Goal: Transaction & Acquisition: Register for event/course

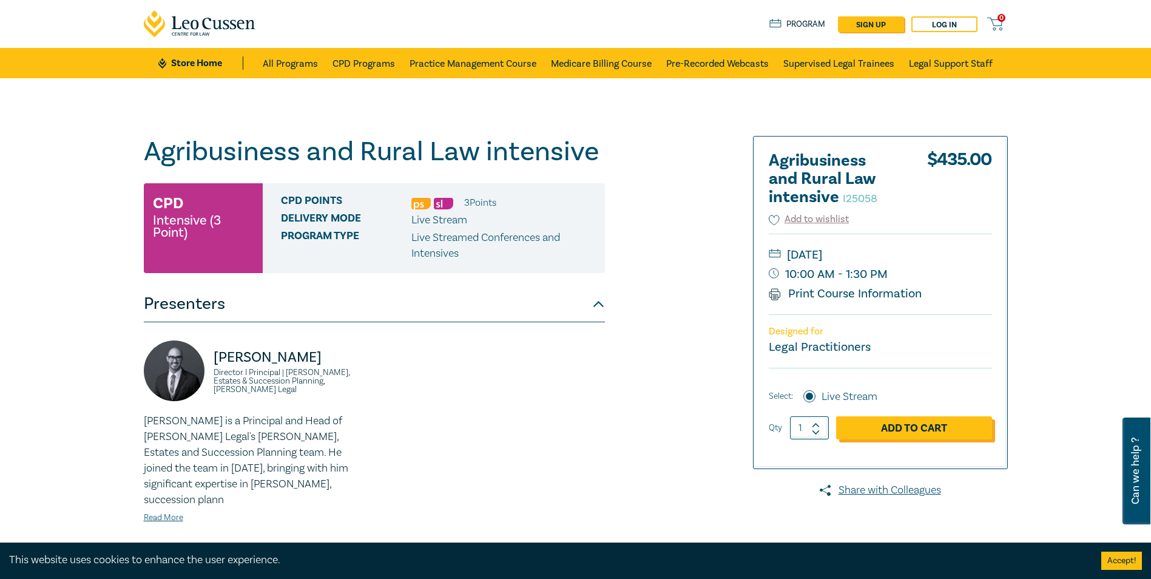
click at [884, 431] on link "Add to Cart" at bounding box center [914, 427] width 156 height 23
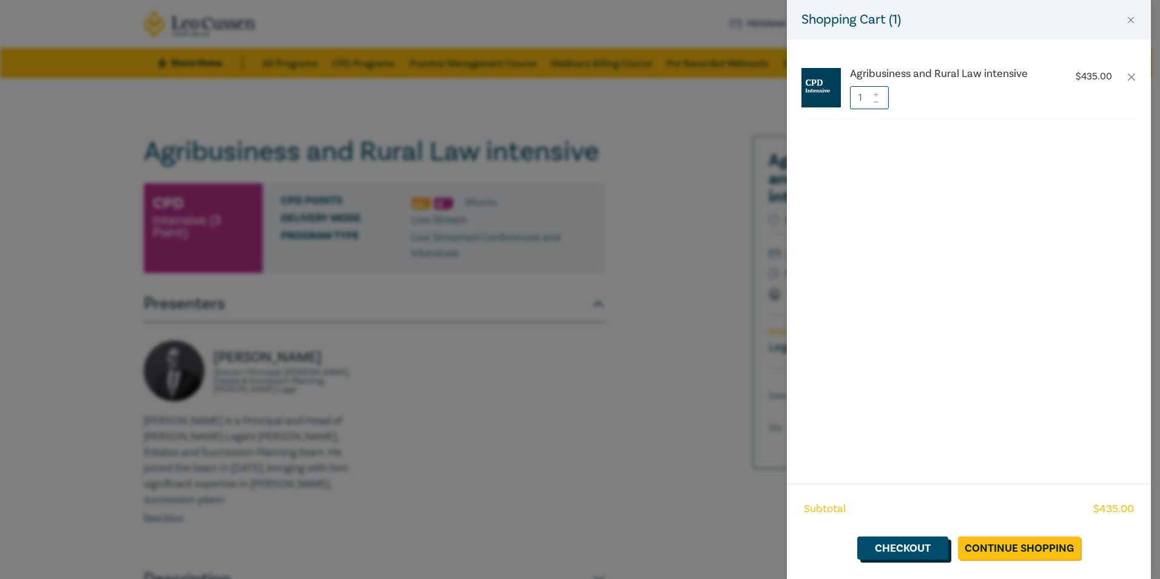
click at [894, 542] on link "Checkout" at bounding box center [902, 547] width 91 height 23
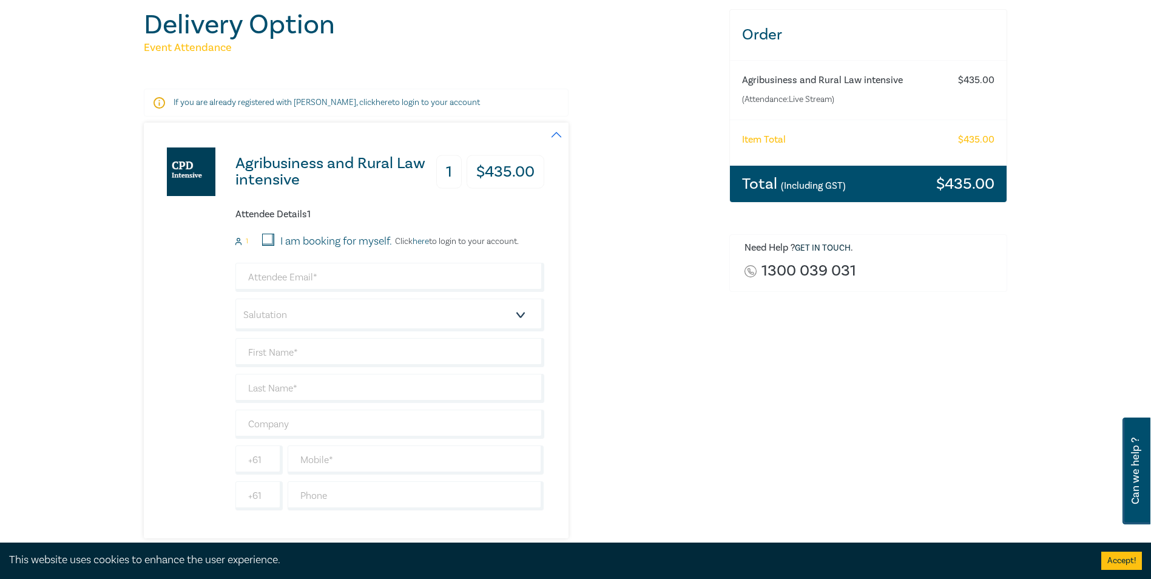
scroll to position [182, 0]
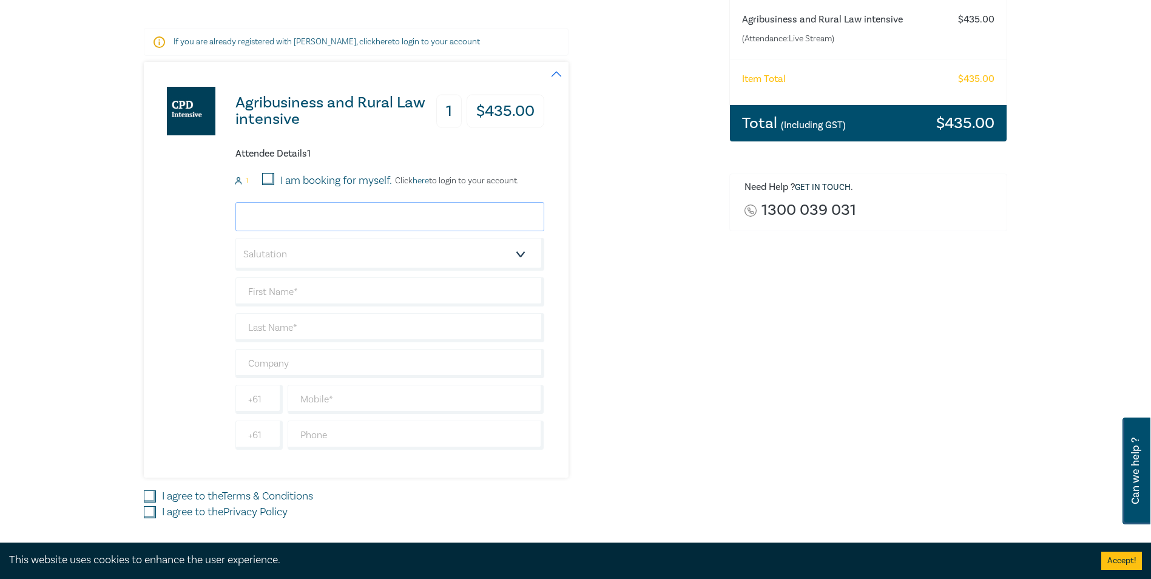
click at [263, 215] on input "email" at bounding box center [389, 216] width 309 height 29
type input "[US_STATE][PERSON_NAME]"
click at [520, 254] on select "Salutation Mr. Mrs. Ms. Miss Dr. Prof. Other" at bounding box center [389, 254] width 309 height 33
select select "Miss"
click at [235, 238] on select "Salutation Mr. Mrs. Ms. Miss Dr. Prof. Other" at bounding box center [389, 254] width 309 height 33
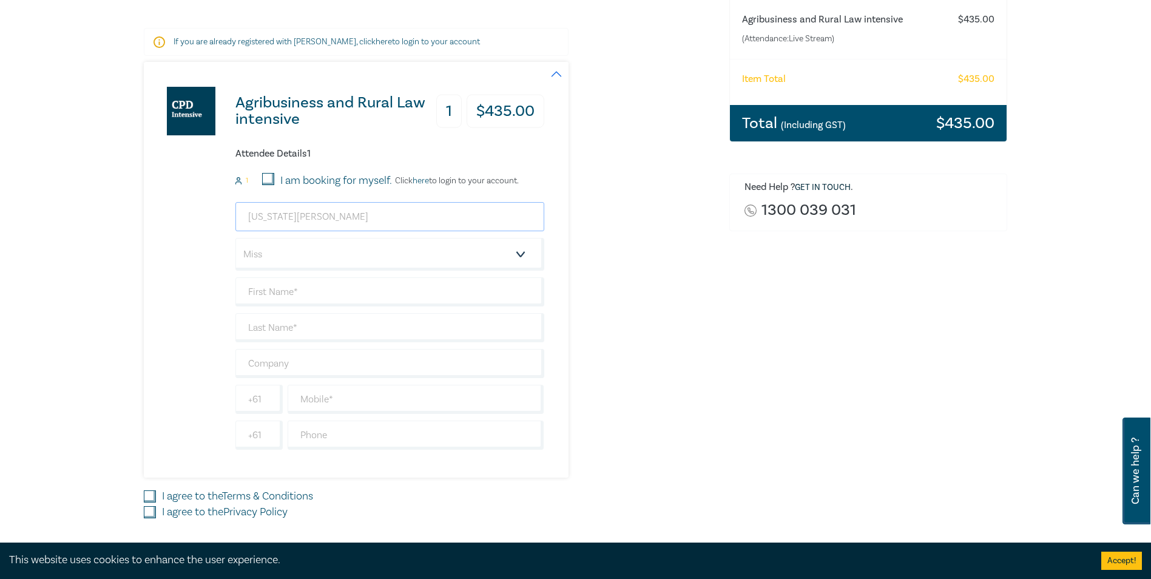
click at [327, 220] on input "[US_STATE][PERSON_NAME]" at bounding box center [389, 216] width 309 height 29
drag, startPoint x: 327, startPoint y: 220, endPoint x: 222, endPoint y: 219, distance: 104.9
click at [222, 219] on div "Agribusiness and Rural Law intensive 1 $ 435.00 Attendee Details 1 1 I am booki…" at bounding box center [344, 269] width 400 height 415
click at [355, 289] on input "text" at bounding box center [389, 291] width 309 height 29
type input "[US_STATE]"
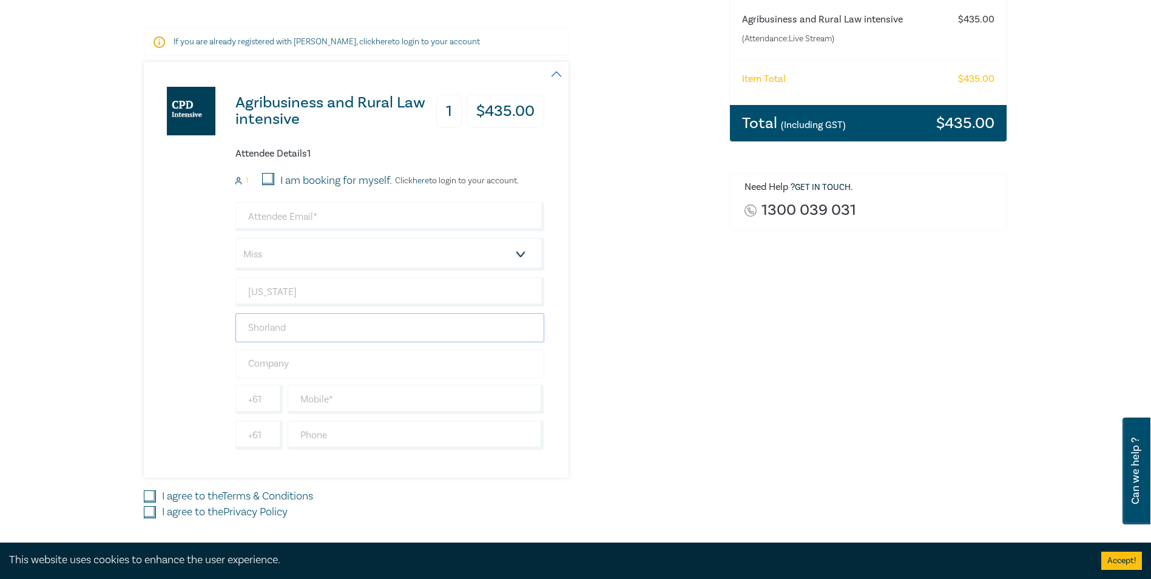
type input "Shorland"
click at [329, 361] on input "text" at bounding box center [389, 363] width 309 height 29
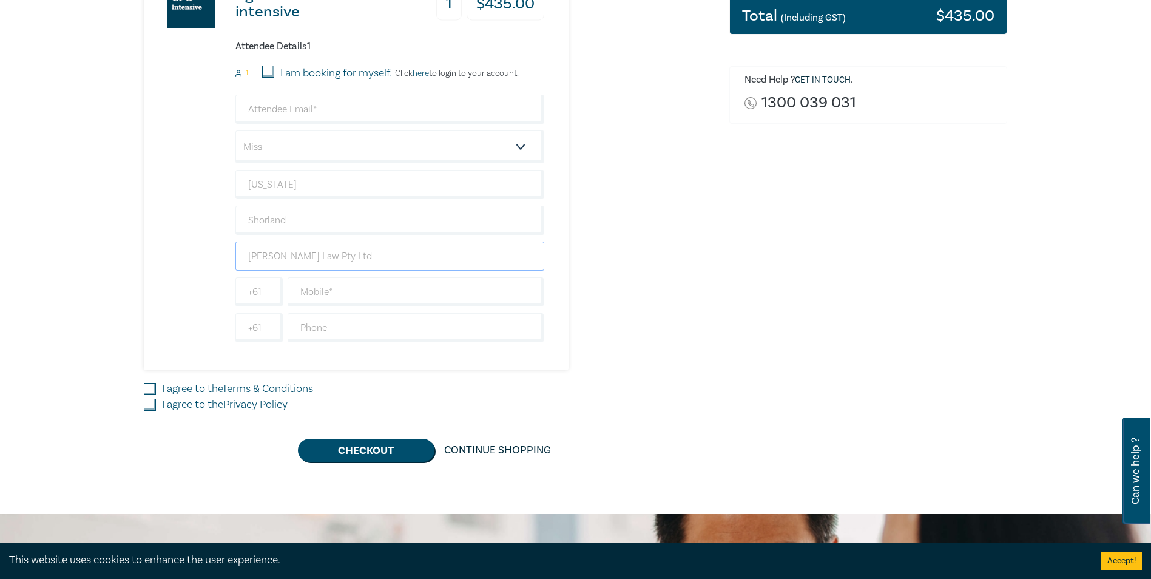
scroll to position [243, 0]
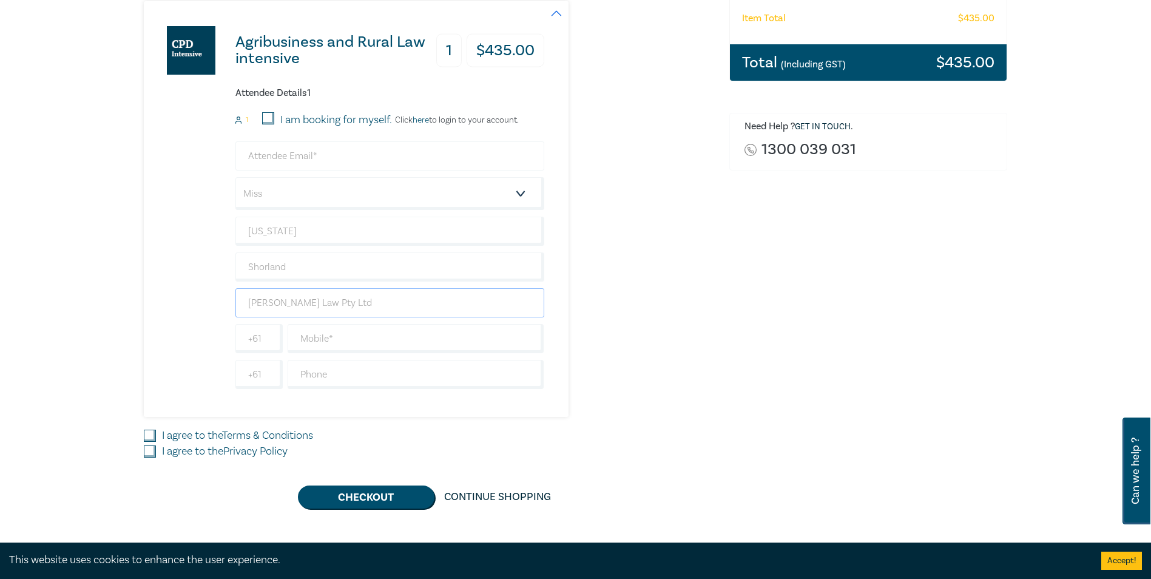
type input "[PERSON_NAME] Law Pty Ltd"
click at [252, 158] on input "email" at bounding box center [389, 155] width 309 height 29
paste input "[US_STATE][EMAIL_ADDRESS][DOMAIN_NAME]"
type input "[US_STATE][EMAIL_ADDRESS][DOMAIN_NAME]"
click at [447, 410] on div "Agribusiness and Rural Law intensive 1 $ 435.00 Attendee Details 1 1 I am booki…" at bounding box center [344, 208] width 400 height 415
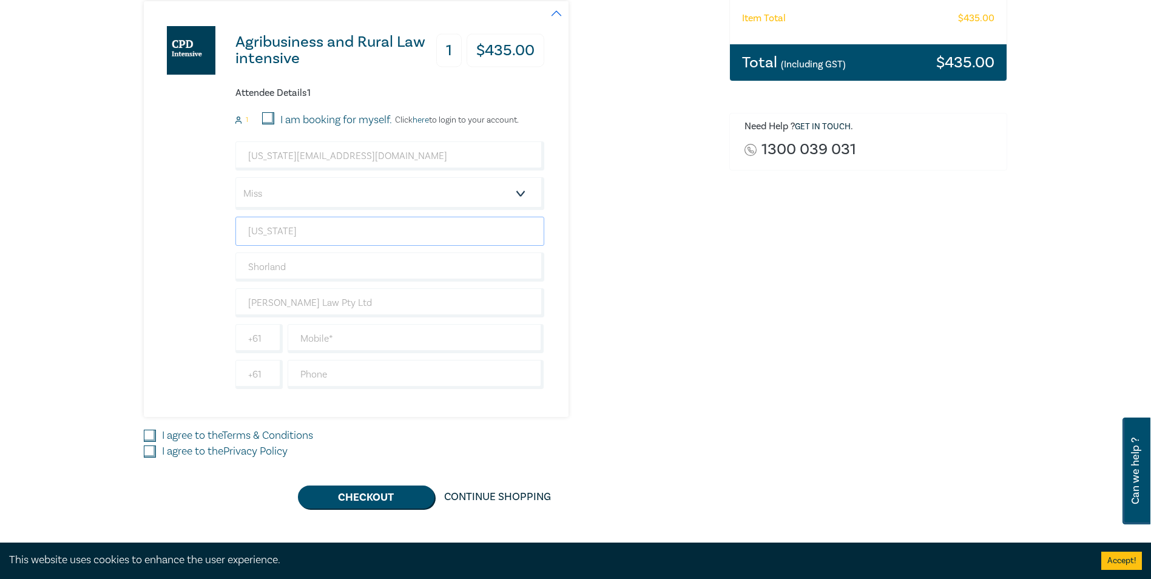
click at [426, 230] on input "[US_STATE]" at bounding box center [389, 231] width 309 height 29
click at [428, 267] on input "Shorland" at bounding box center [389, 266] width 309 height 29
click at [430, 307] on input "[PERSON_NAME] Law Pty Ltd" at bounding box center [389, 302] width 309 height 29
click at [425, 341] on input "text" at bounding box center [415, 338] width 257 height 29
click at [422, 378] on input "text" at bounding box center [415, 374] width 257 height 29
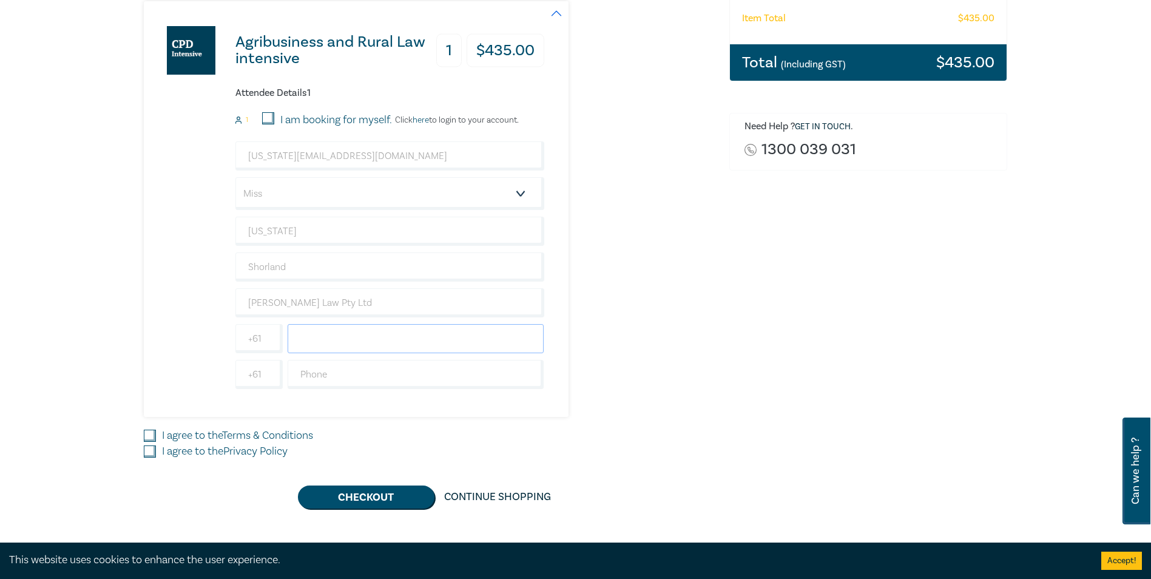
click at [298, 336] on input "text" at bounding box center [415, 338] width 257 height 29
type input "03 5480 2732"
click at [317, 376] on input "text" at bounding box center [415, 374] width 257 height 29
type input "0431 535 253"
click at [406, 444] on div "I agree to the Privacy Policy" at bounding box center [429, 451] width 571 height 16
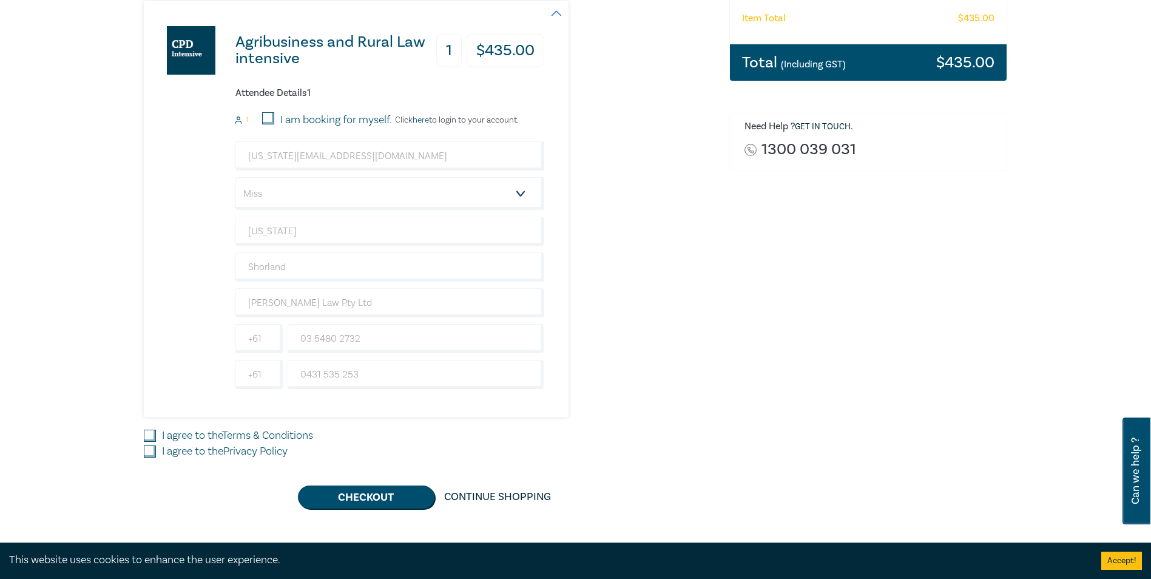
click at [152, 438] on input "I agree to the Terms & Conditions" at bounding box center [150, 435] width 12 height 12
checkbox input "true"
click at [145, 455] on input "I agree to the Privacy Policy" at bounding box center [150, 451] width 12 height 12
checkbox input "true"
click at [307, 338] on input "03 5480 2732" at bounding box center [415, 338] width 257 height 29
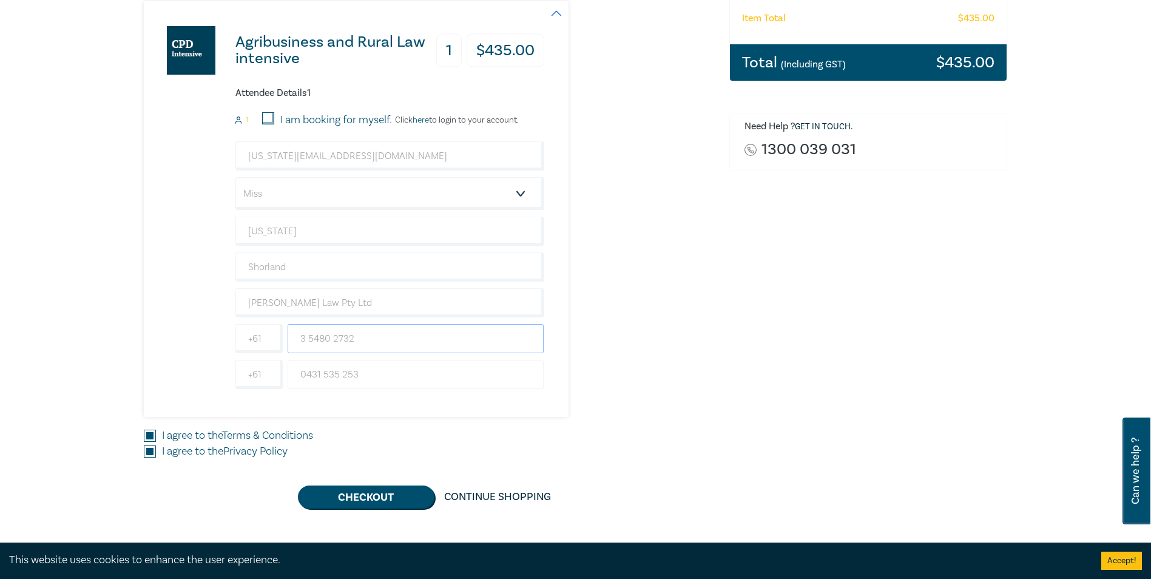
type input "3 5480 2732"
click at [305, 371] on input "0431 535 253" at bounding box center [415, 374] width 257 height 29
type input "431 535 253"
click at [397, 498] on button "Checkout" at bounding box center [366, 496] width 136 height 23
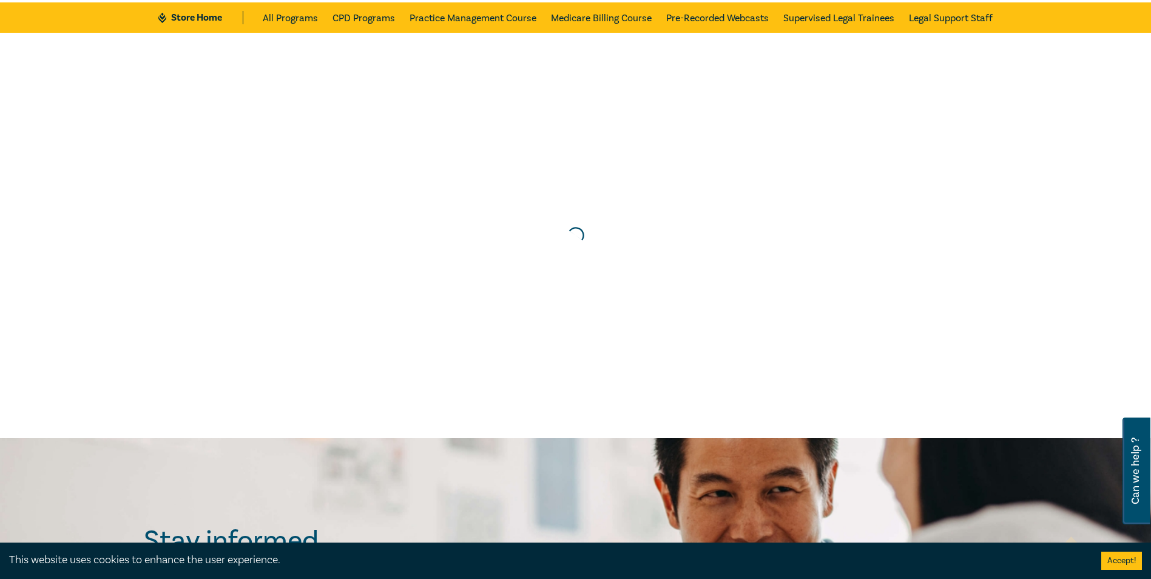
scroll to position [0, 0]
